Goal: Information Seeking & Learning: Learn about a topic

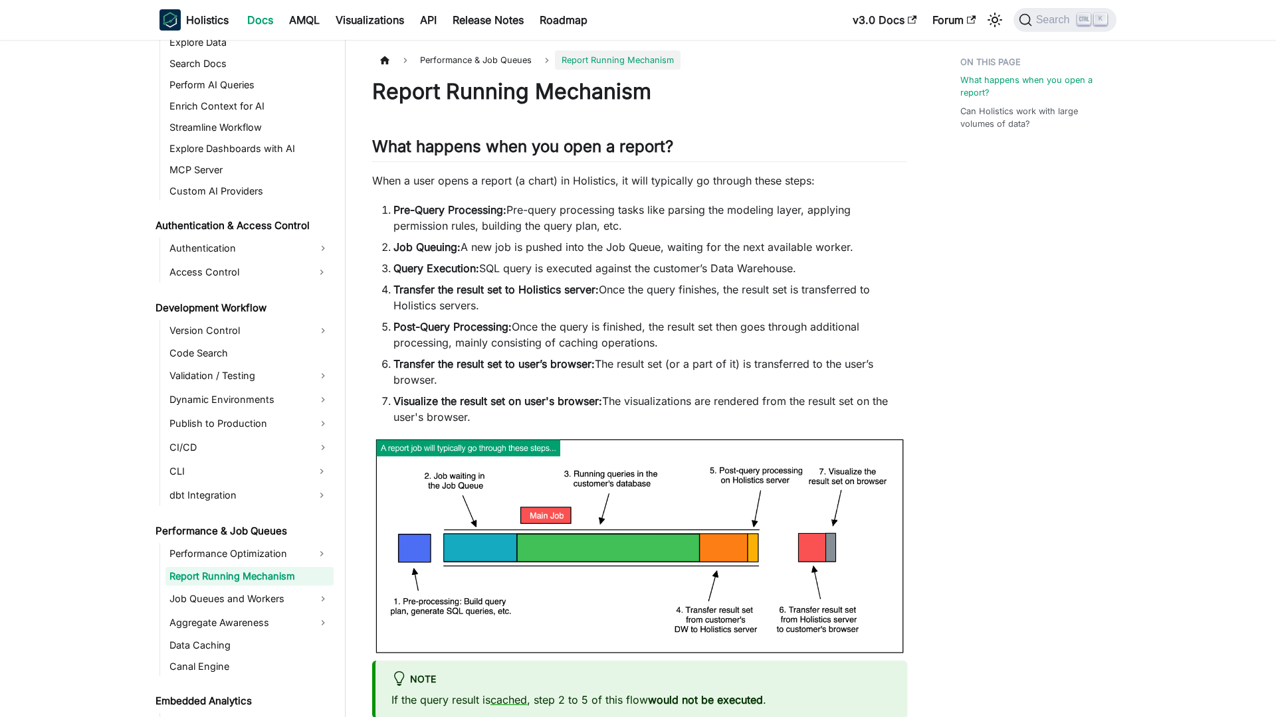
scroll to position [760, 0]
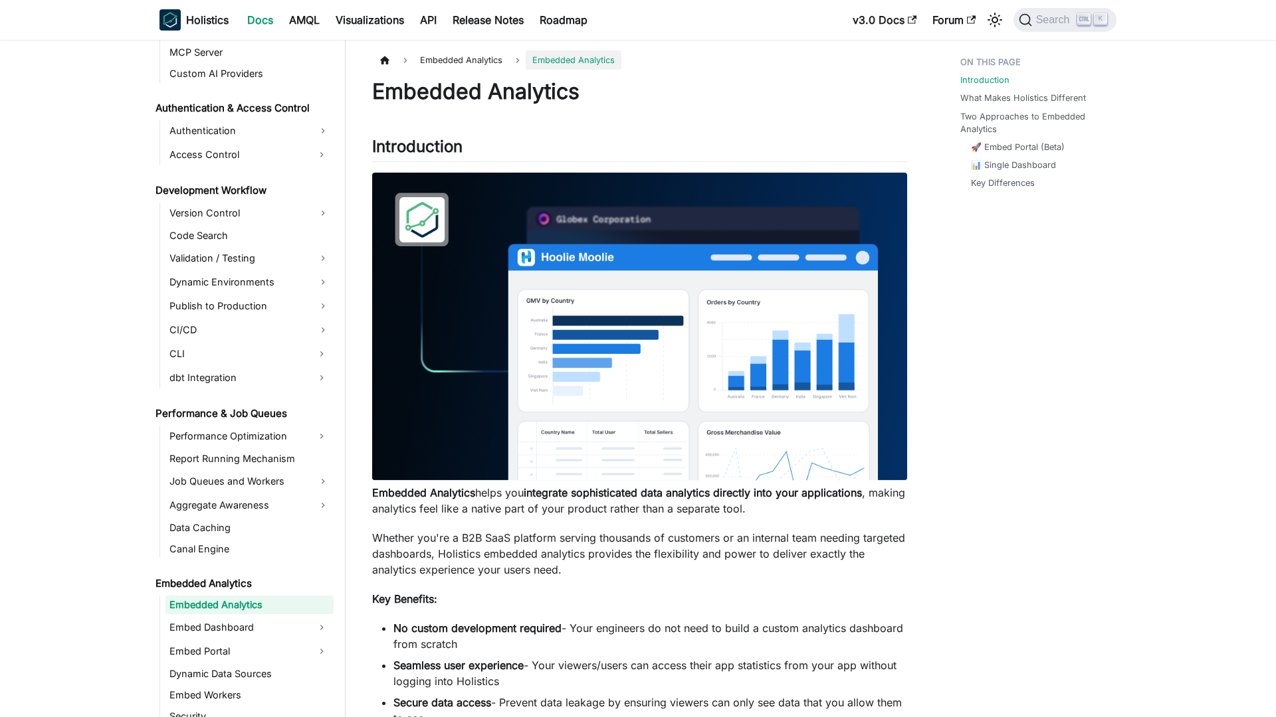
scroll to position [906, 0]
